Goal: Navigation & Orientation: Find specific page/section

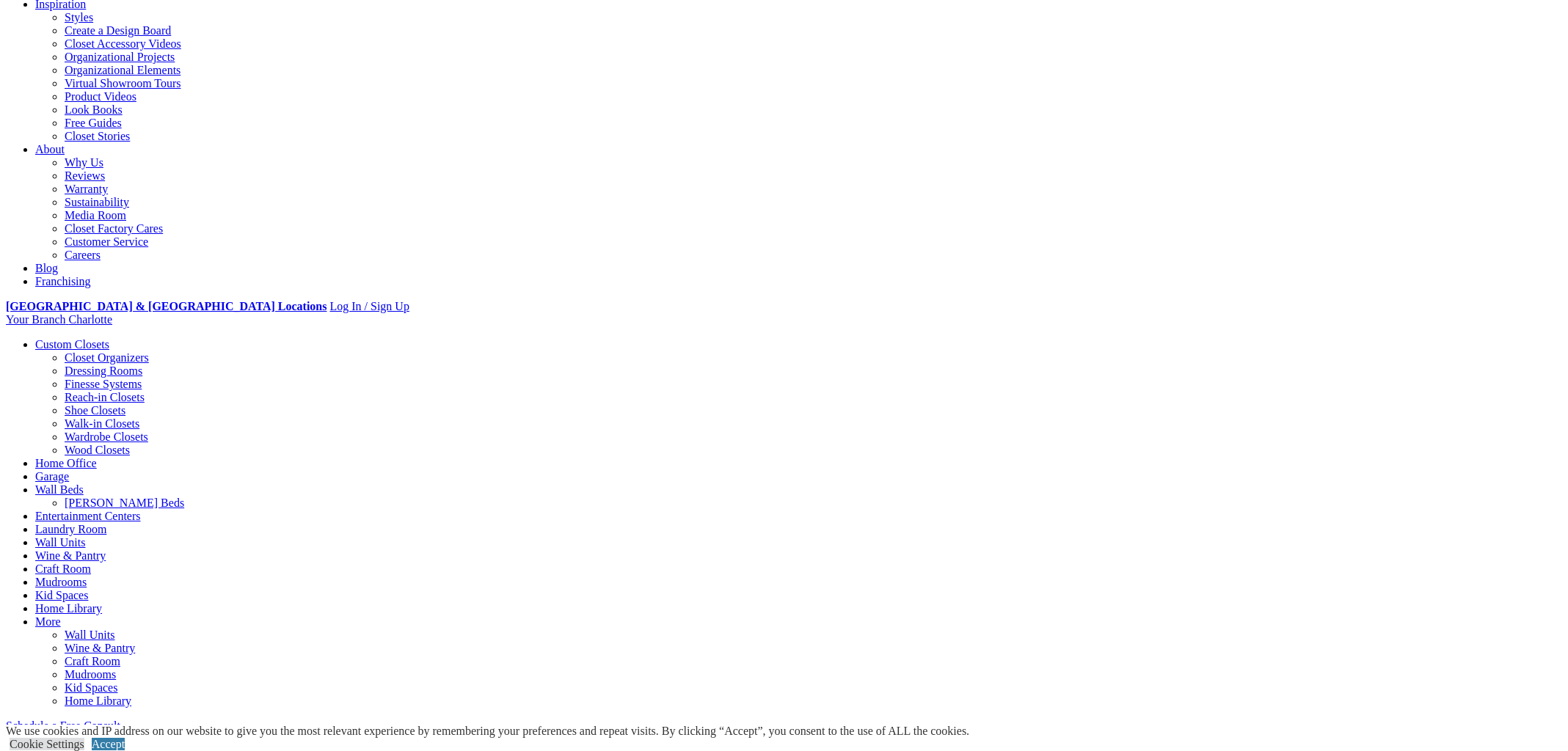
scroll to position [287, 0]
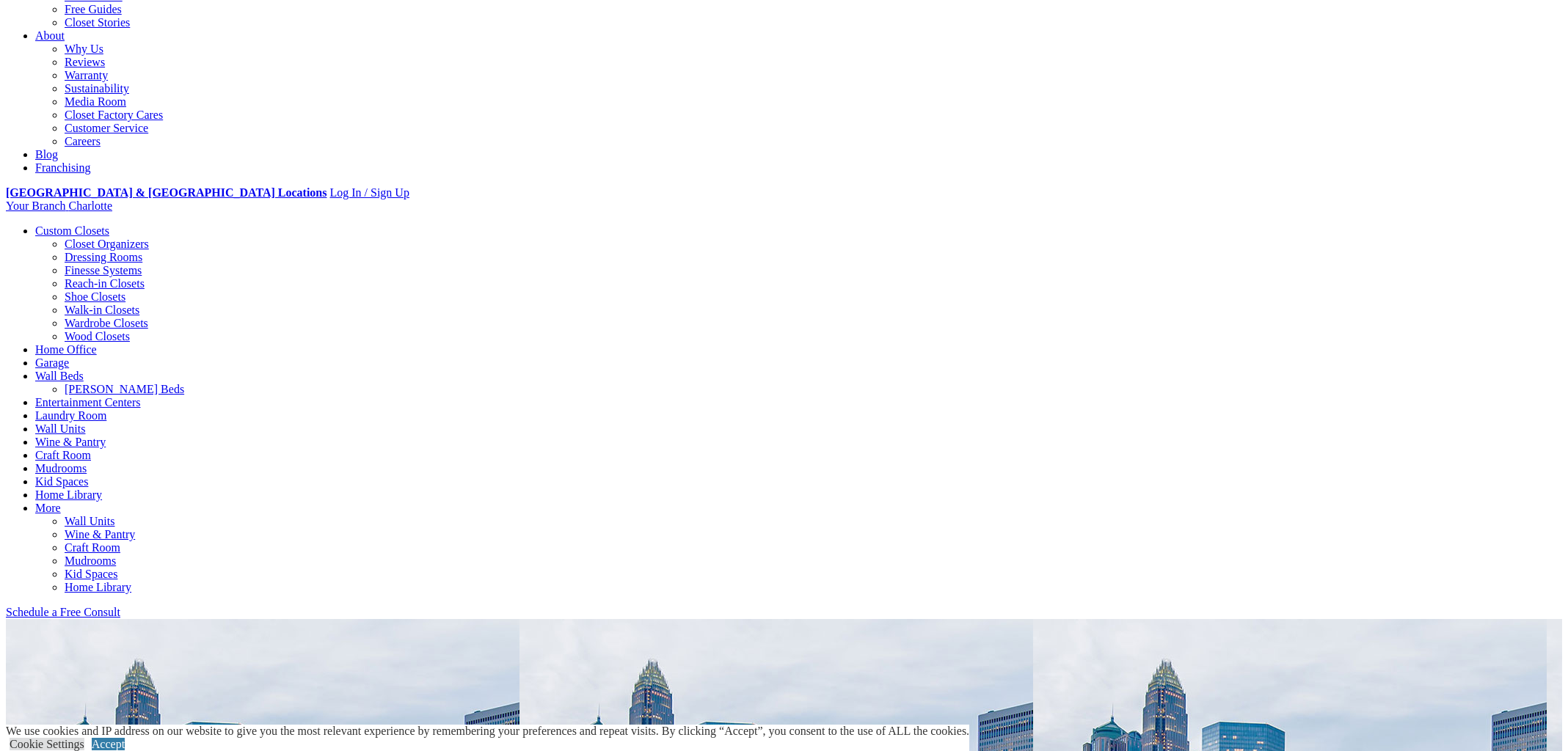
scroll to position [0, 0]
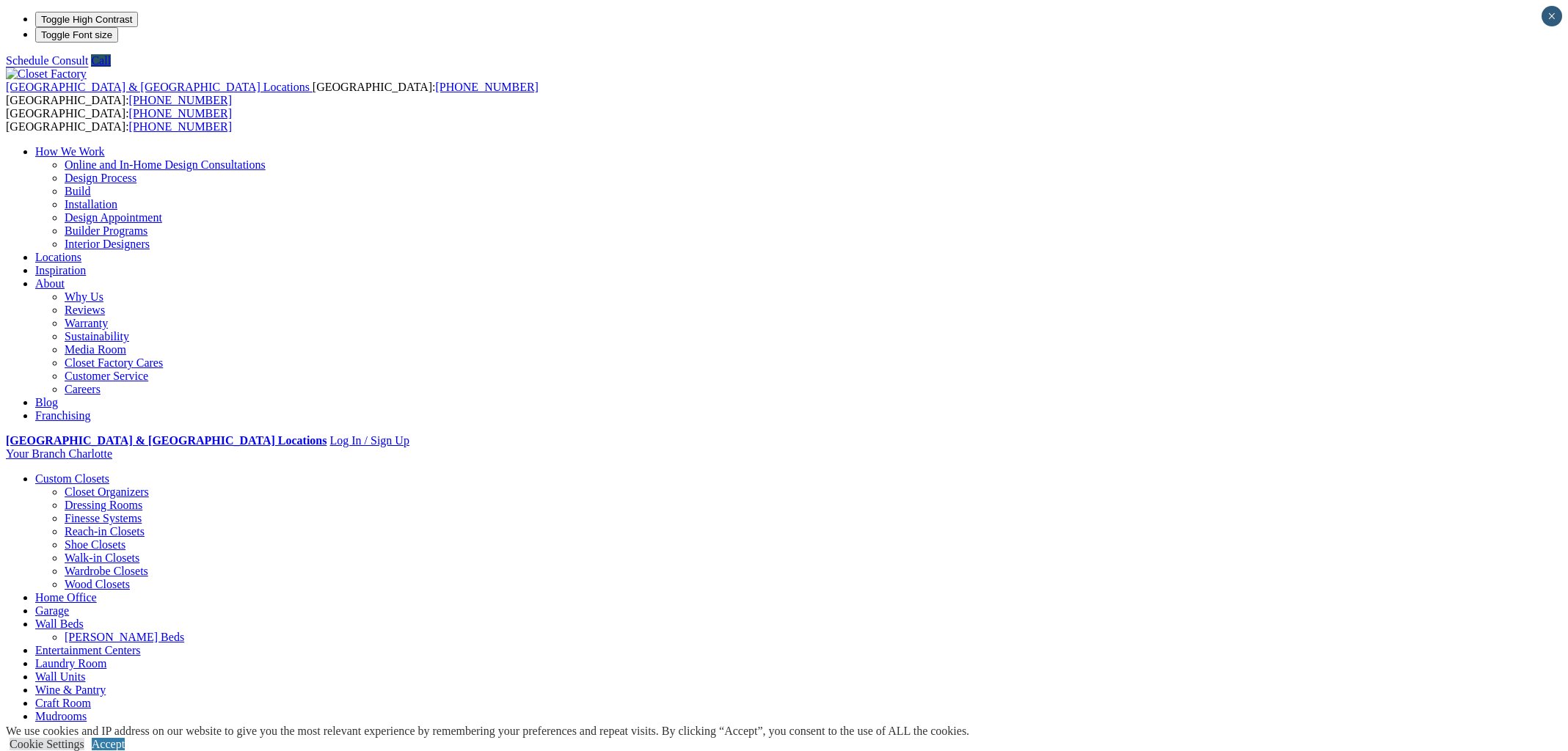
click at [149, 485] on link "Closet Organizers" at bounding box center [106, 491] width 84 height 13
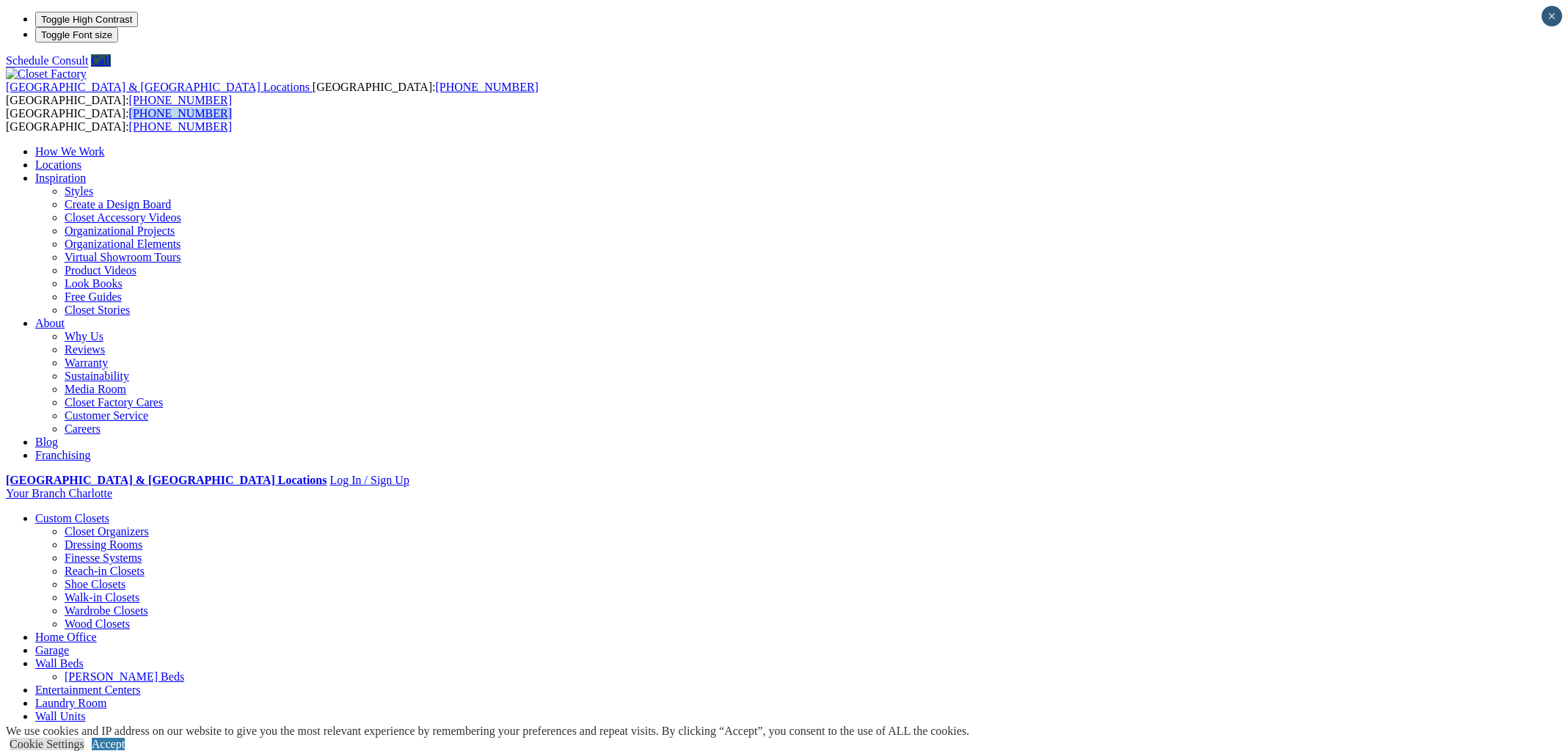
drag, startPoint x: 468, startPoint y: 27, endPoint x: 393, endPoint y: 31, distance: 75.1
click at [232, 107] on span "USA: (800) 838-7995 CANADA: (888) 237-5650" at bounding box center [119, 120] width 226 height 25
